Goal: Register for event/course

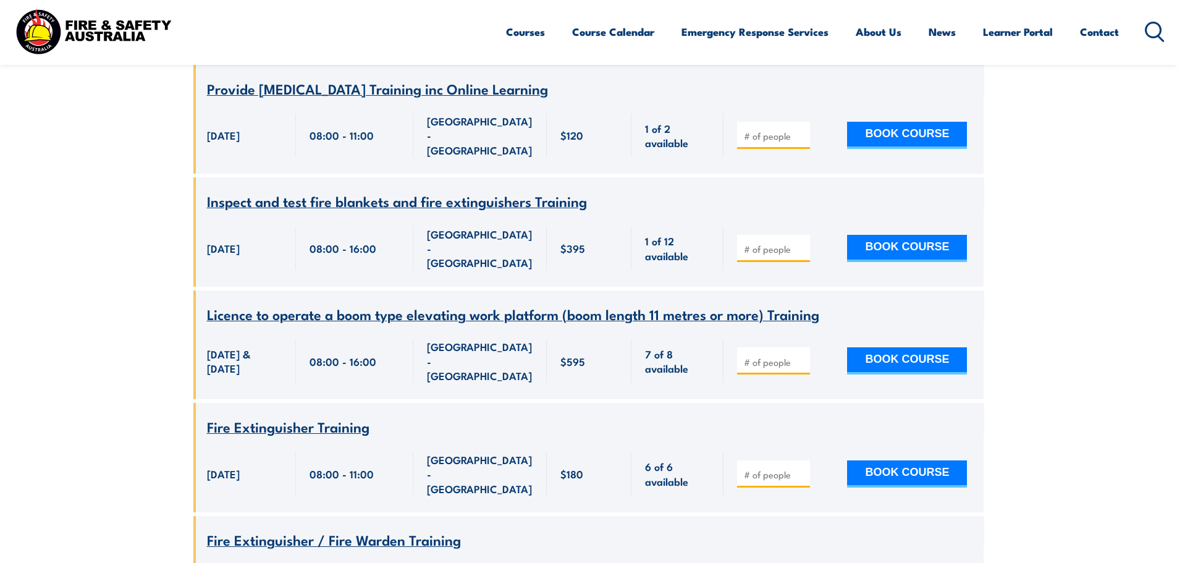
scroll to position [1087, 0]
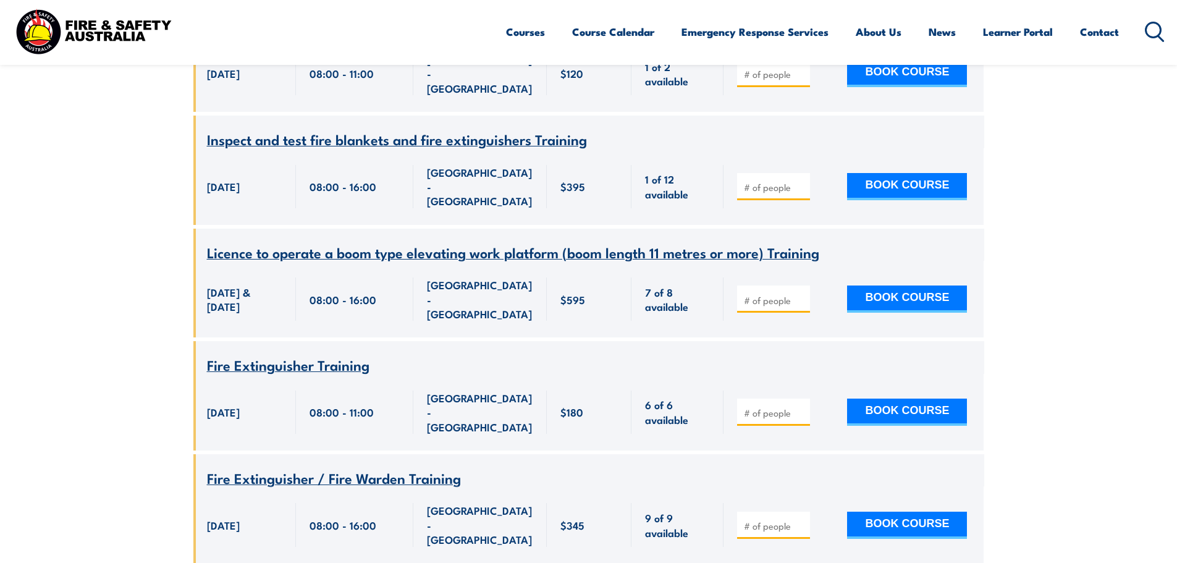
click at [278, 354] on span "Fire Extinguisher Training" at bounding box center [288, 364] width 163 height 21
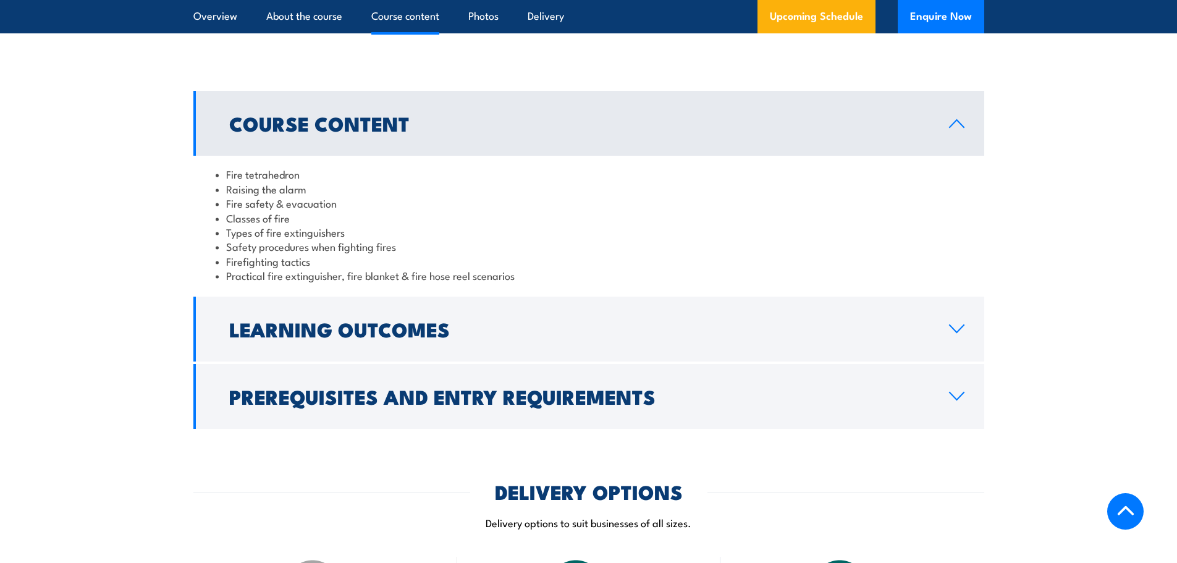
scroll to position [1112, 0]
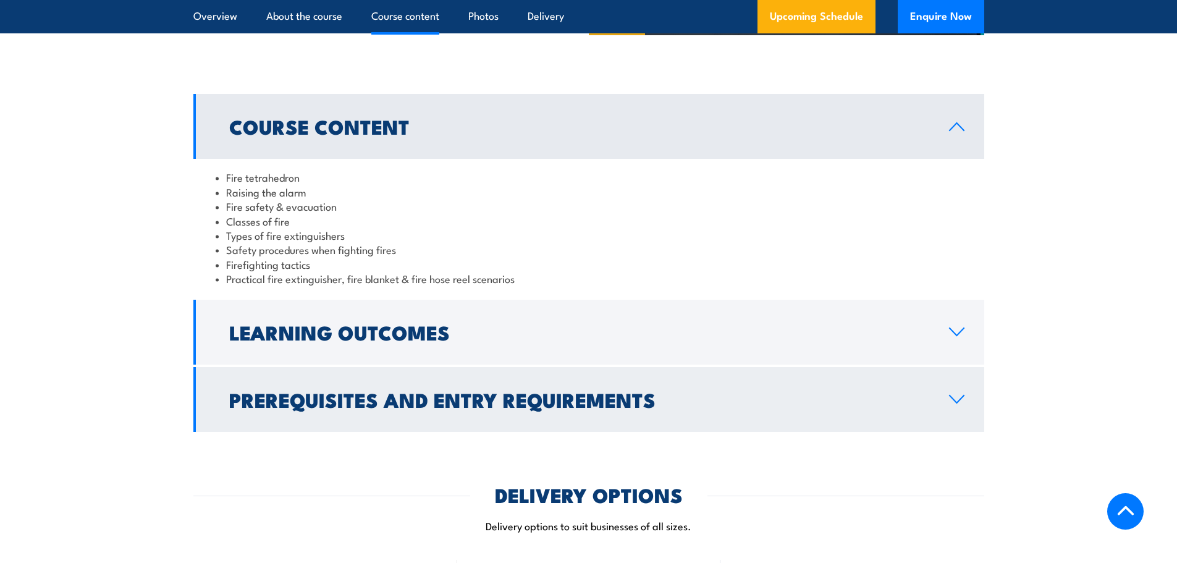
click at [952, 398] on icon at bounding box center [957, 398] width 14 height 7
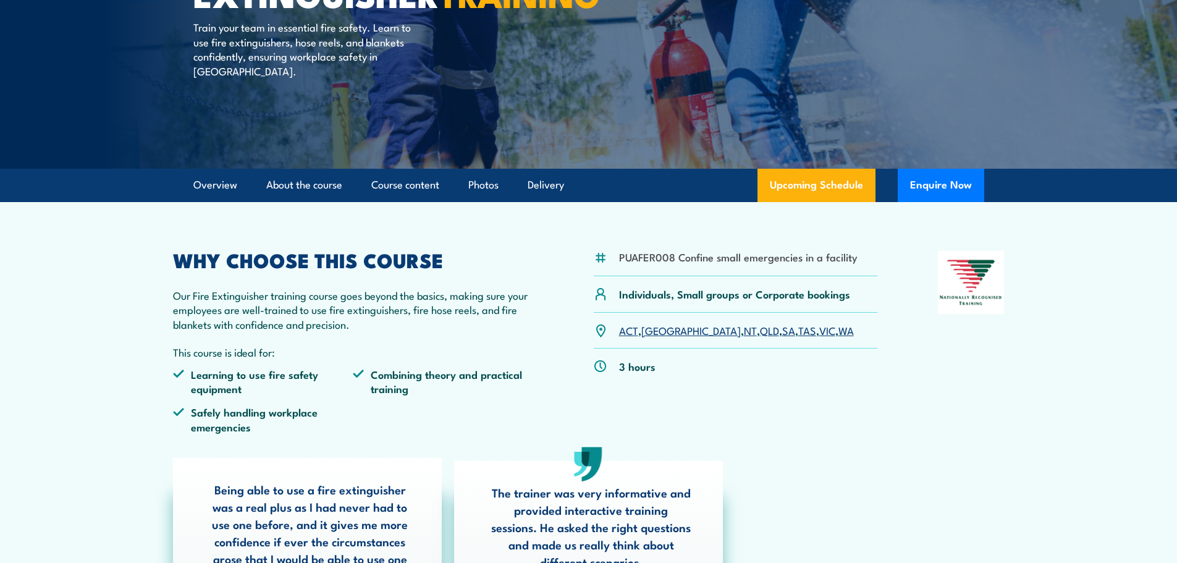
scroll to position [0, 0]
